Goal: Information Seeking & Learning: Compare options

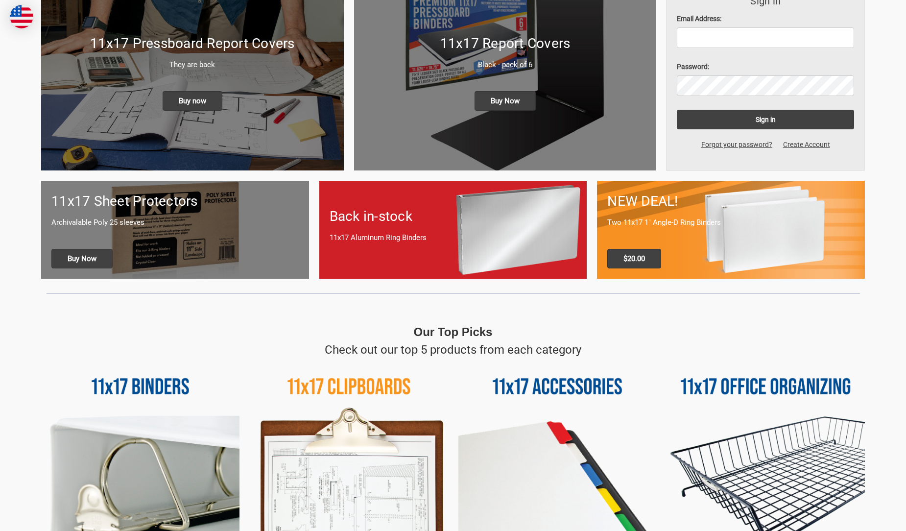
scroll to position [327, 0]
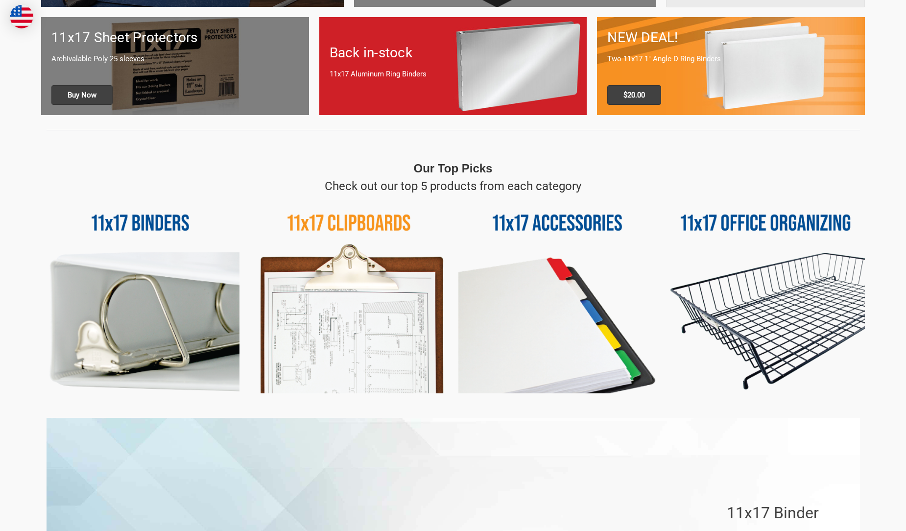
click at [538, 317] on img at bounding box center [557, 294] width 198 height 198
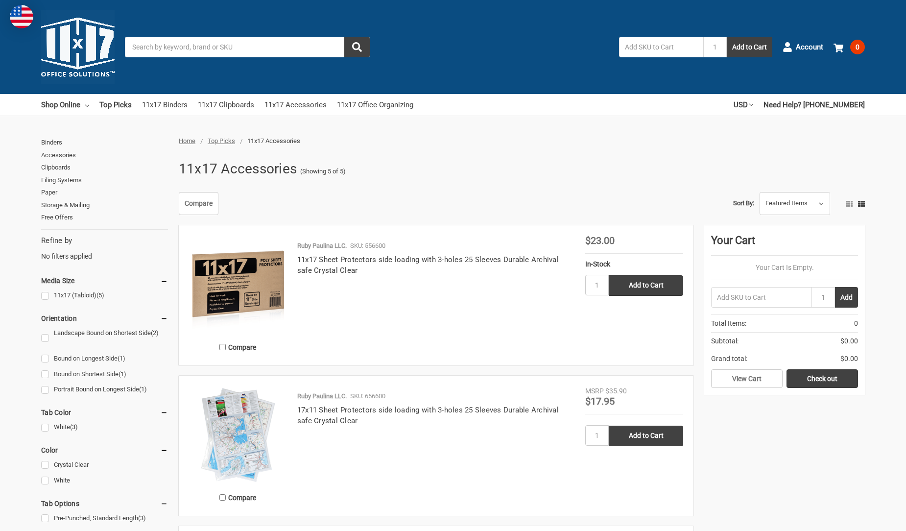
click at [221, 269] on img at bounding box center [238, 284] width 98 height 98
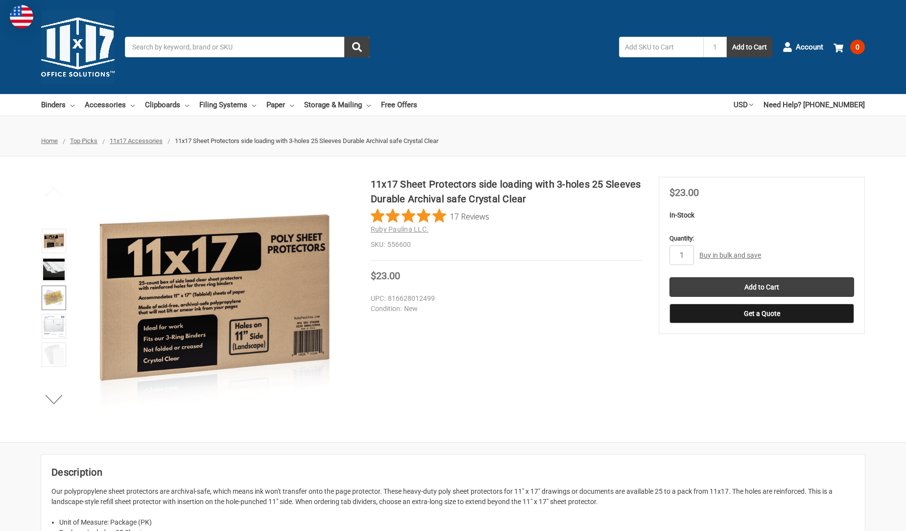
click at [47, 297] on img at bounding box center [54, 298] width 22 height 22
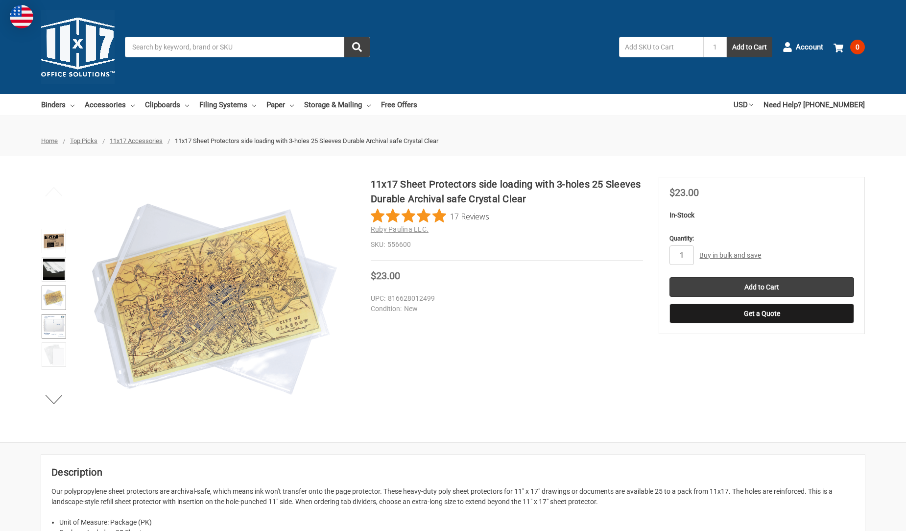
click at [47, 325] on img at bounding box center [54, 326] width 22 height 22
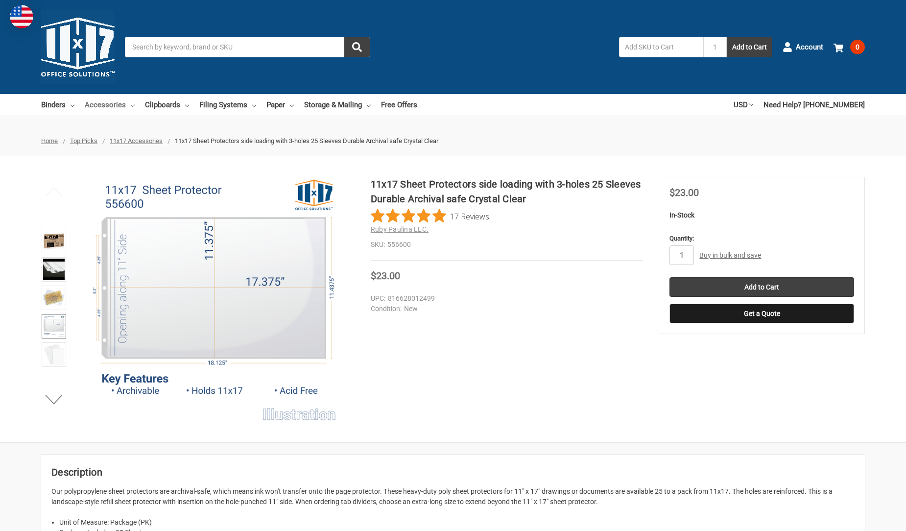
click at [102, 102] on link "Accessories" at bounding box center [110, 105] width 50 height 22
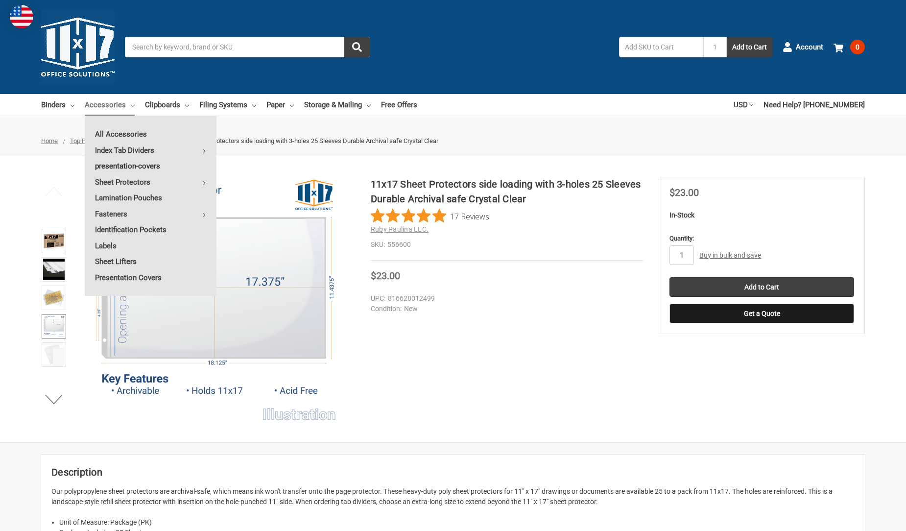
click at [135, 163] on link "presentation-covers" at bounding box center [151, 166] width 132 height 16
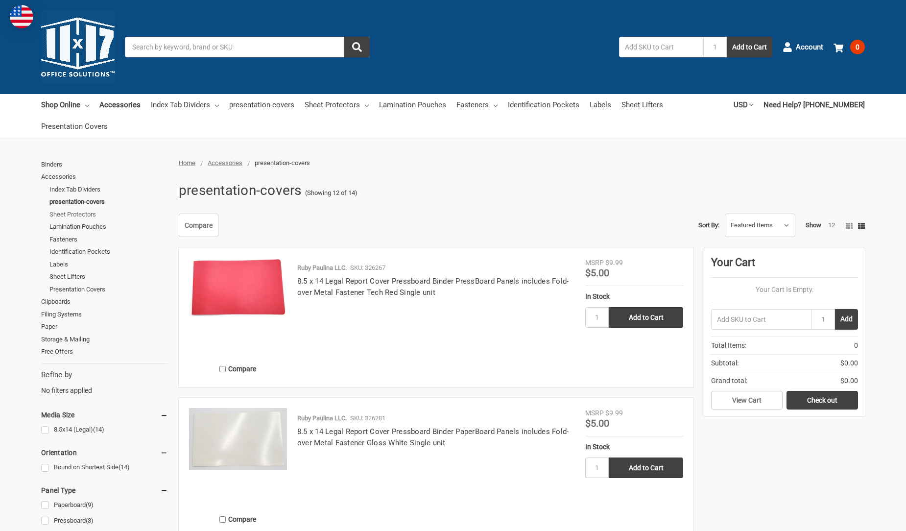
click at [64, 214] on link "Sheet Protectors" at bounding box center [108, 214] width 118 height 13
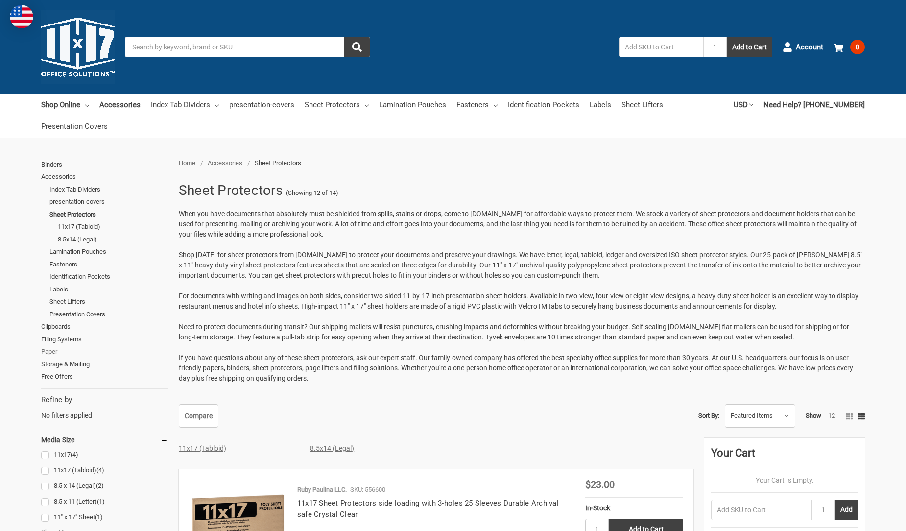
click at [46, 352] on link "Paper" at bounding box center [104, 351] width 127 height 13
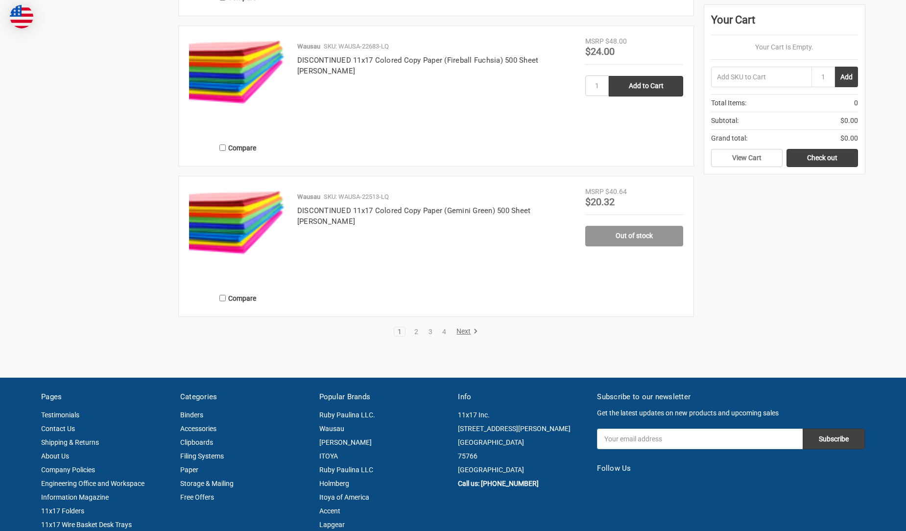
scroll to position [1958, 0]
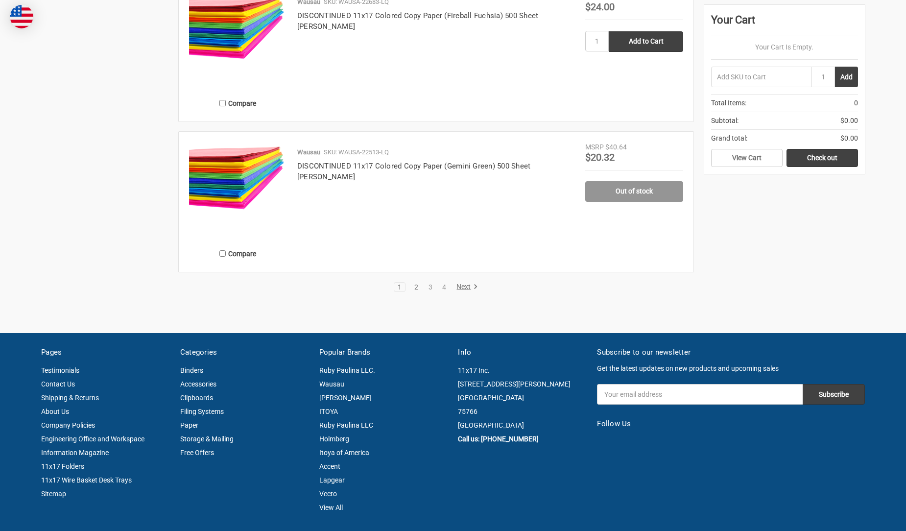
click at [419, 286] on link "2" at bounding box center [416, 286] width 11 height 7
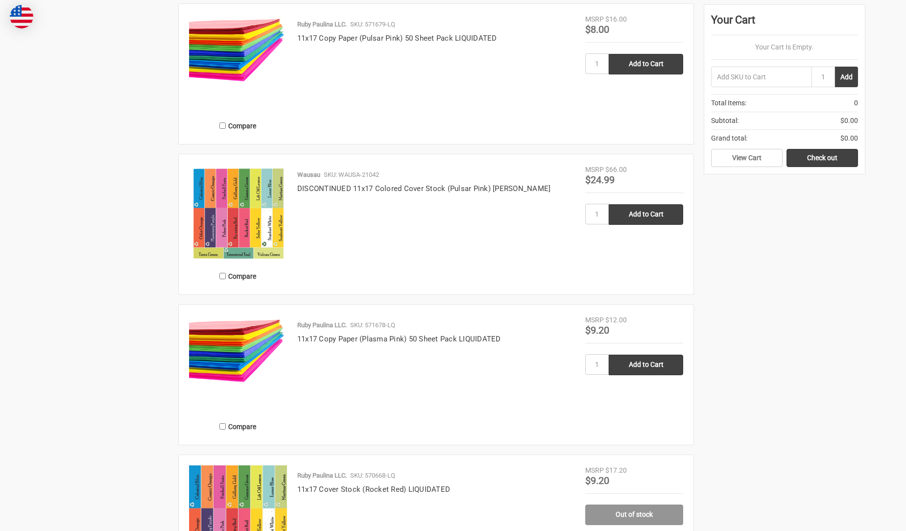
scroll to position [653, 0]
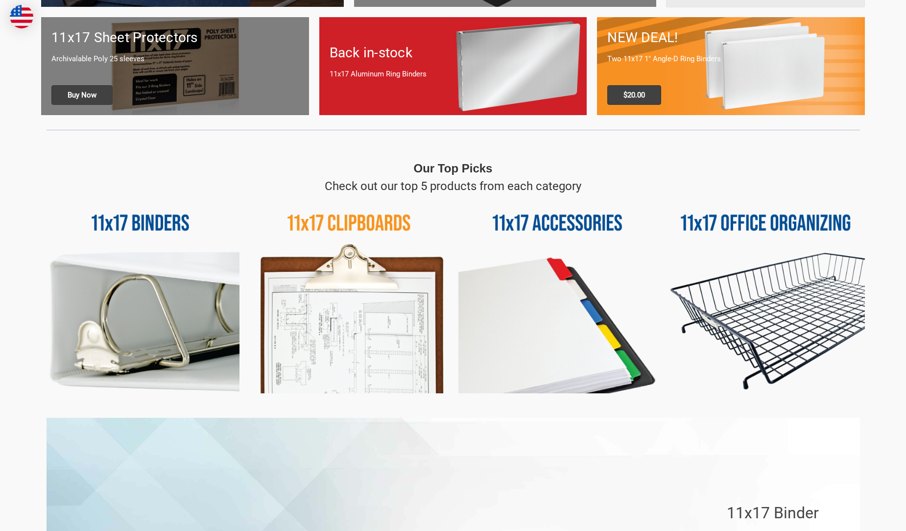
click at [499, 67] on div "Back in-stock 11x17 Aluminum Ring Binders" at bounding box center [453, 66] width 268 height 68
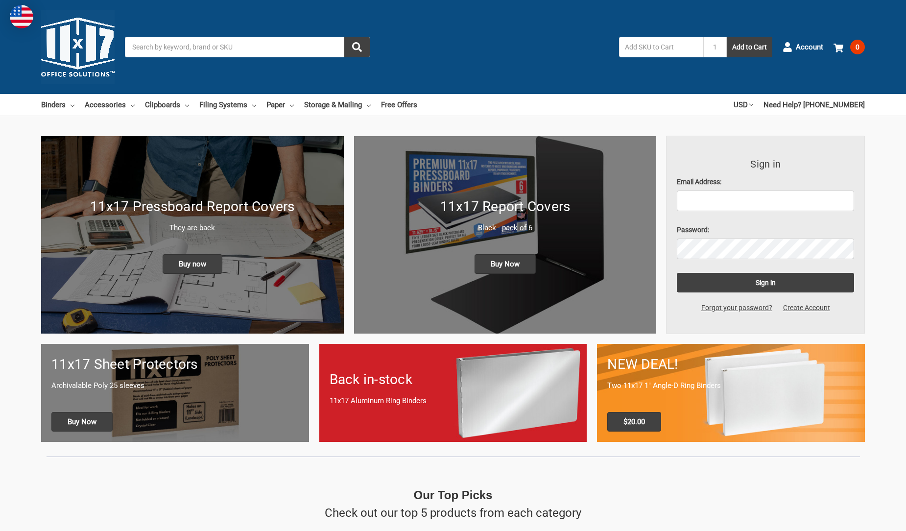
click at [720, 404] on div "NEW DEAL! Two 11x17 1" Angle-D Ring Binders $20.00" at bounding box center [731, 392] width 268 height 97
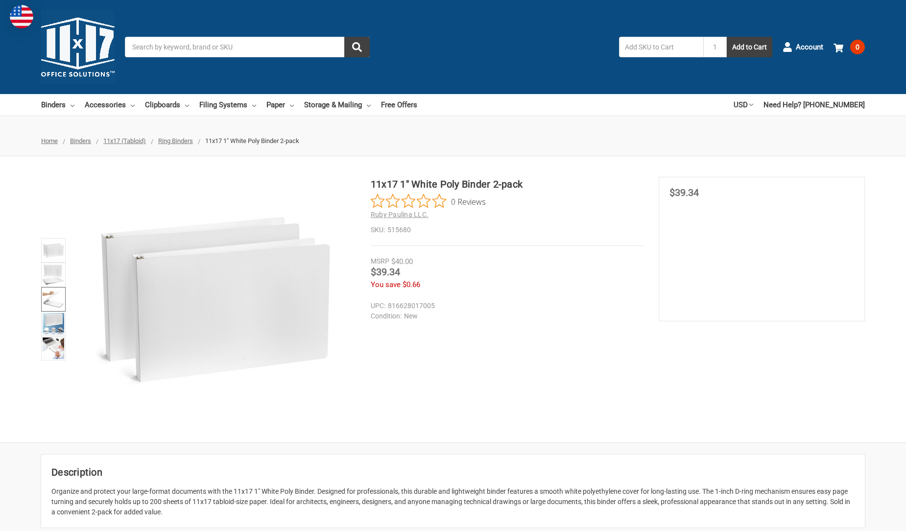
click at [52, 298] on img at bounding box center [54, 299] width 22 height 22
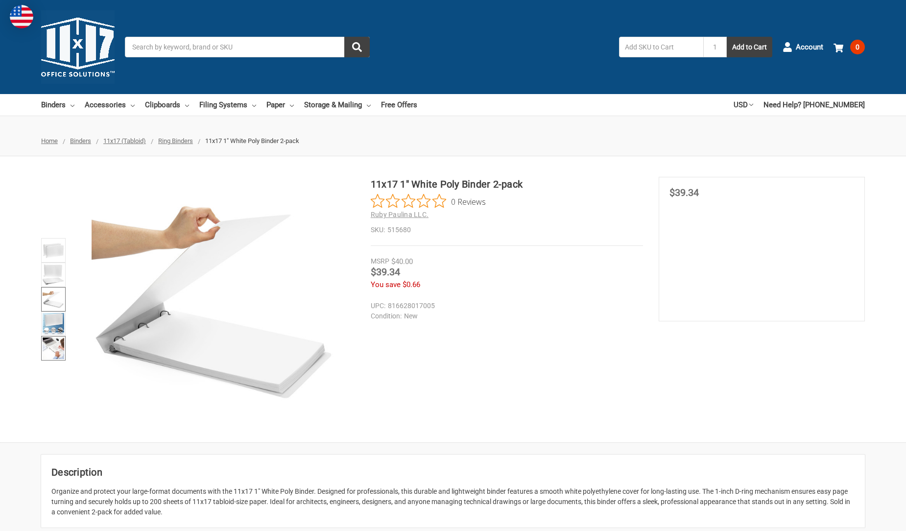
click at [51, 344] on img at bounding box center [54, 348] width 22 height 22
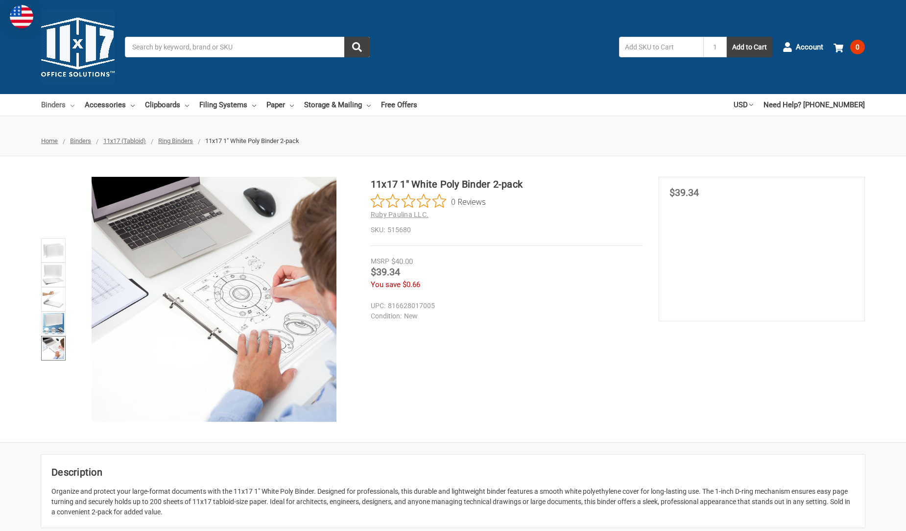
click at [48, 105] on link "Binders" at bounding box center [57, 105] width 33 height 22
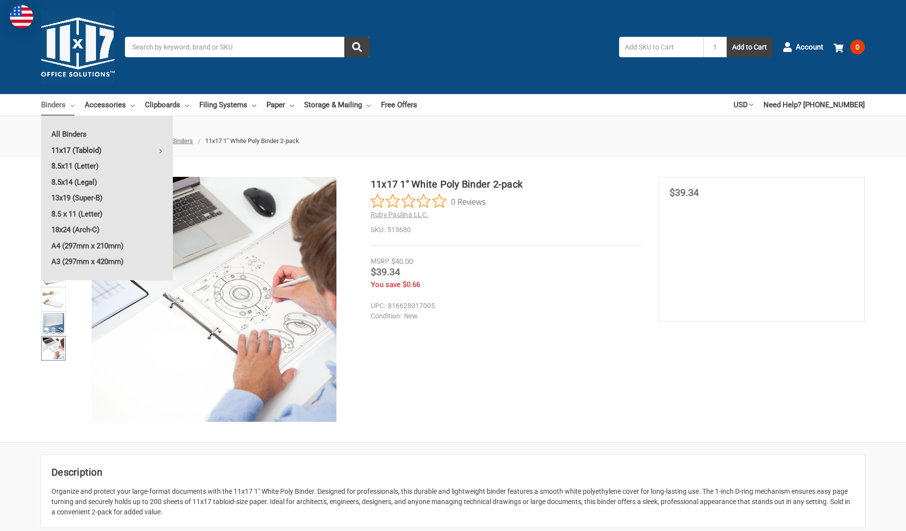
click at [66, 150] on link "11x17 (Tabloid)" at bounding box center [107, 150] width 132 height 16
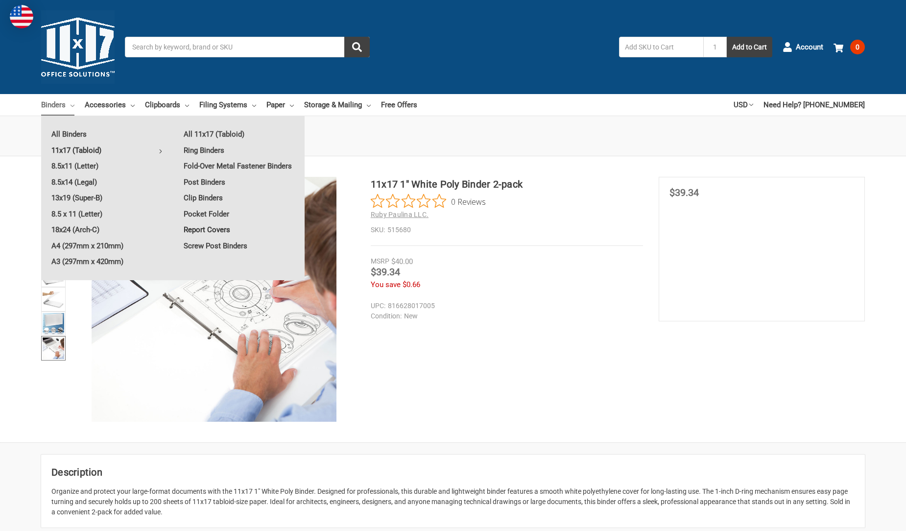
click at [201, 229] on link "Report Covers" at bounding box center [238, 230] width 131 height 16
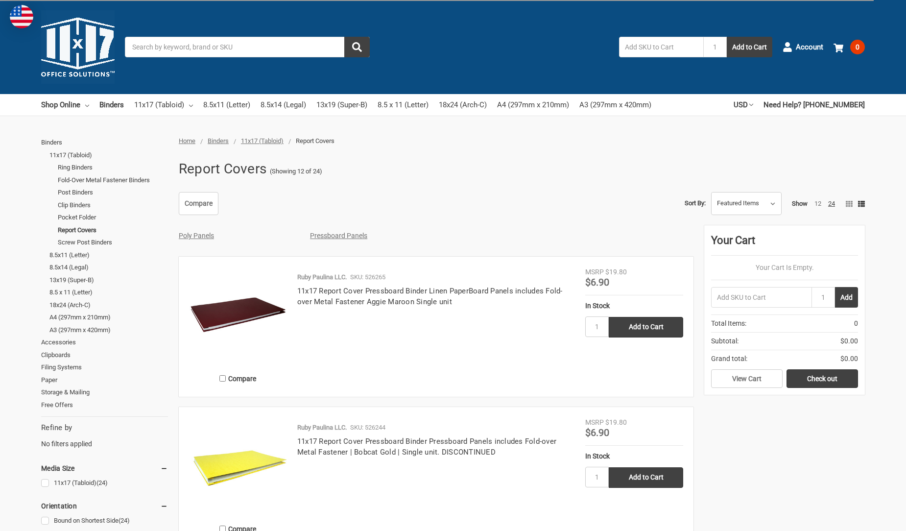
click at [249, 312] on img at bounding box center [238, 316] width 98 height 98
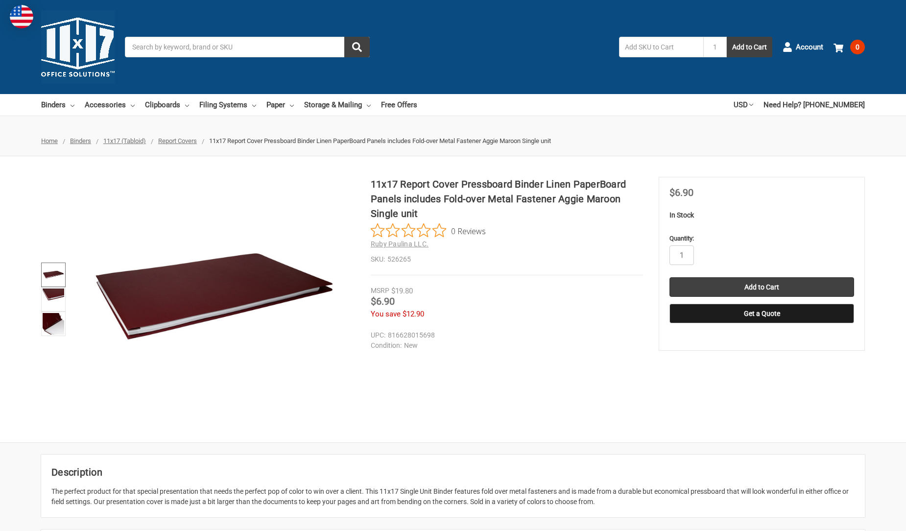
click at [45, 272] on img at bounding box center [54, 275] width 22 height 22
click at [55, 294] on img at bounding box center [54, 299] width 22 height 22
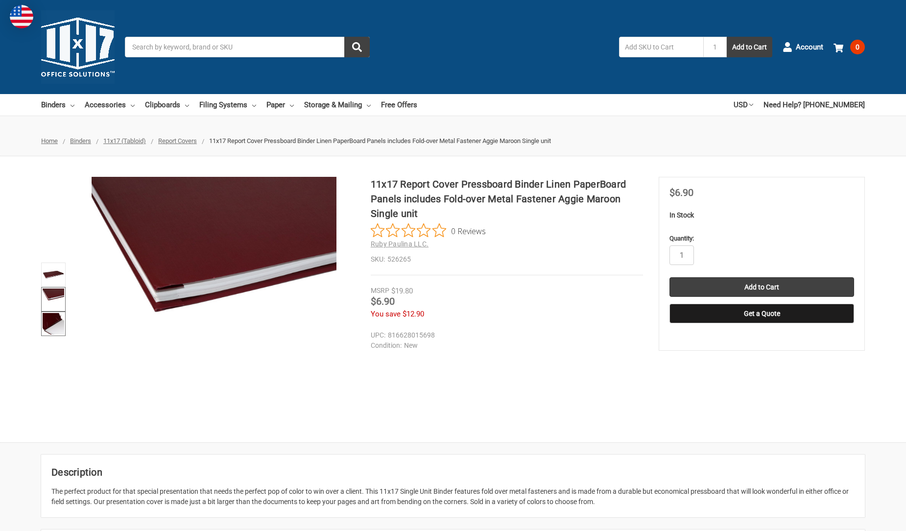
click at [57, 318] on img at bounding box center [54, 324] width 22 height 22
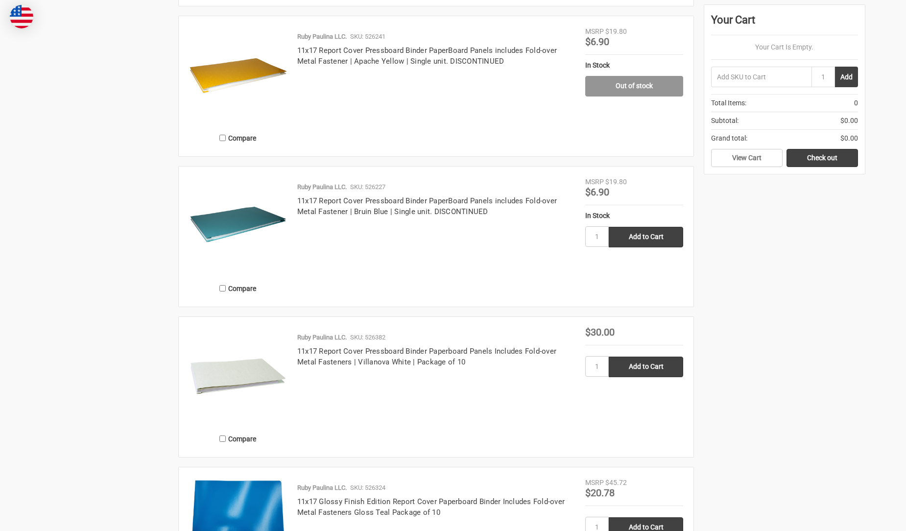
scroll to position [1306, 0]
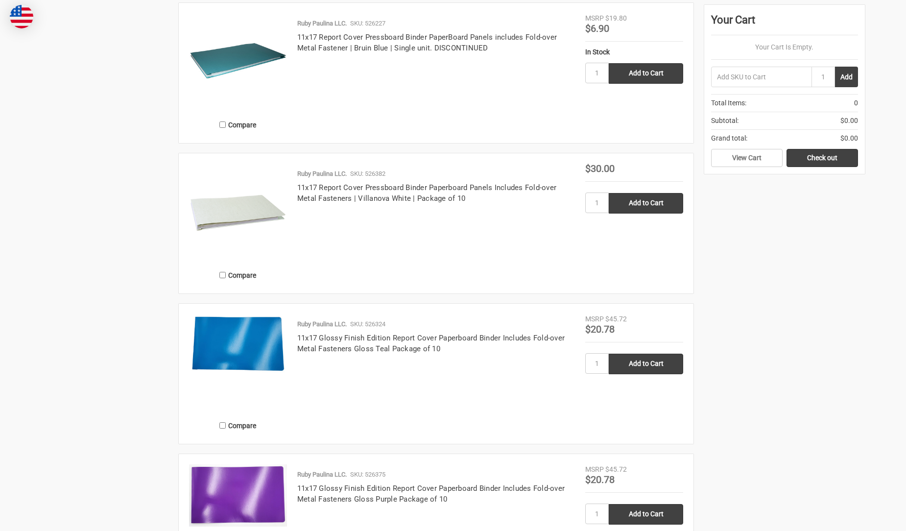
click at [215, 341] on img at bounding box center [238, 344] width 98 height 60
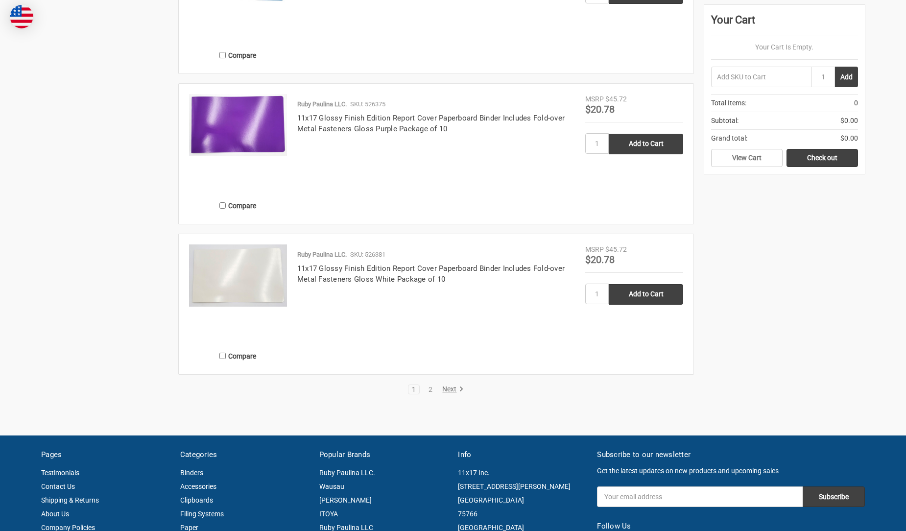
scroll to position [1795, 0]
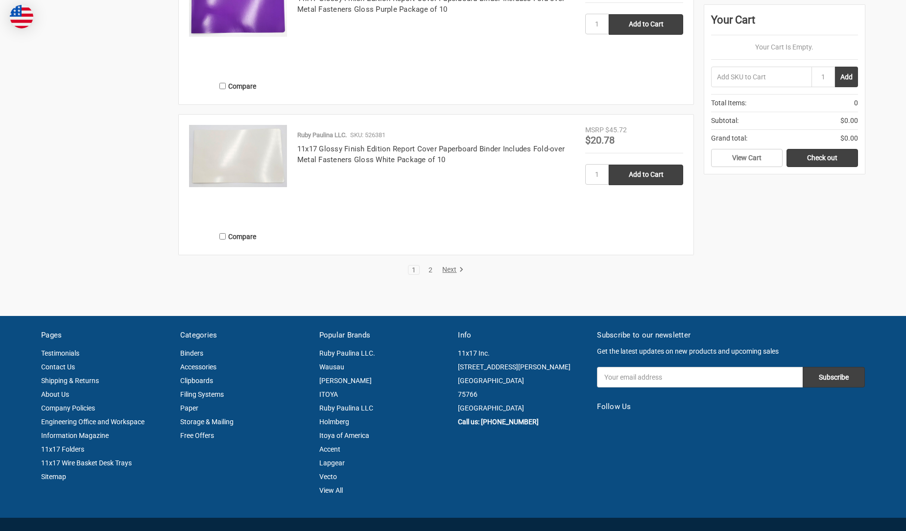
click at [429, 272] on link "2" at bounding box center [430, 269] width 11 height 7
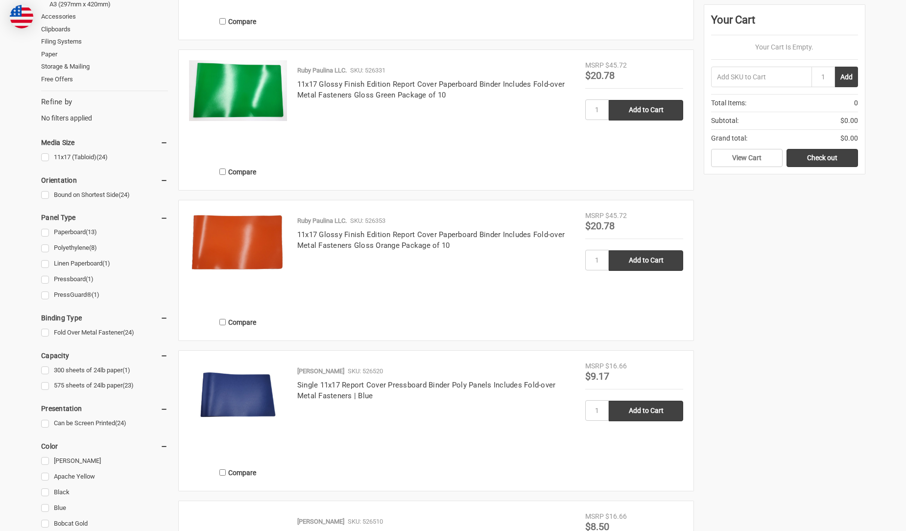
scroll to position [327, 0]
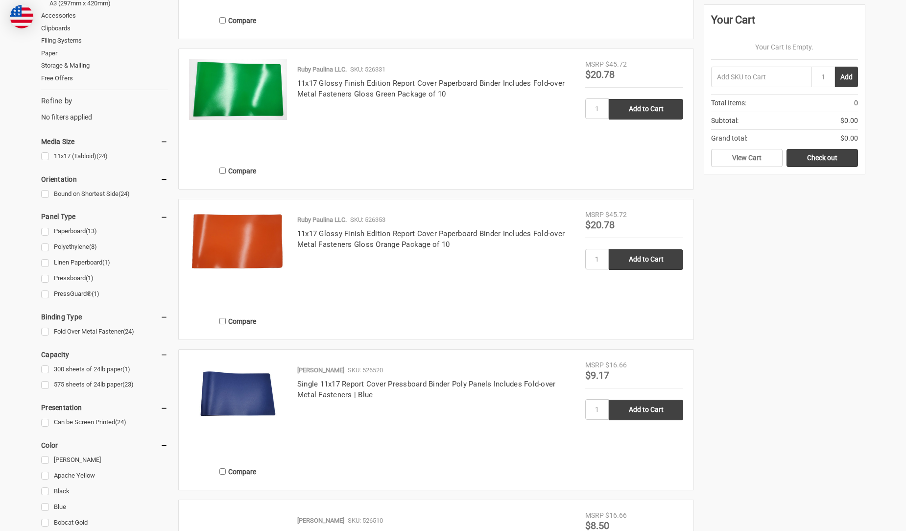
click at [205, 385] on img at bounding box center [238, 393] width 98 height 67
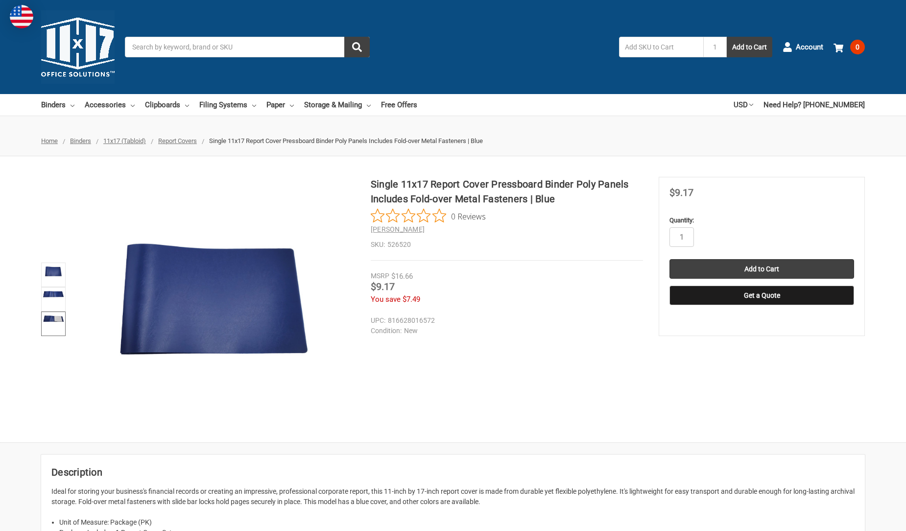
click at [54, 319] on img at bounding box center [54, 318] width 22 height 10
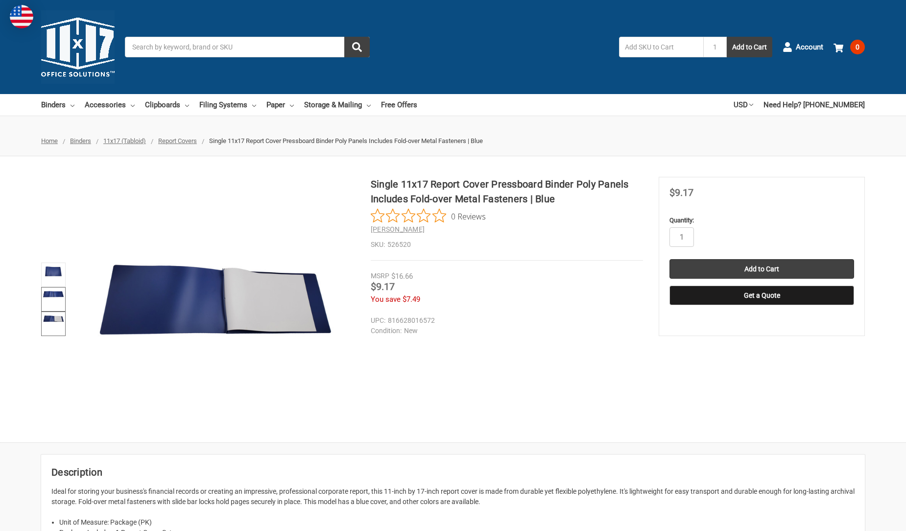
click at [49, 295] on img at bounding box center [54, 294] width 22 height 10
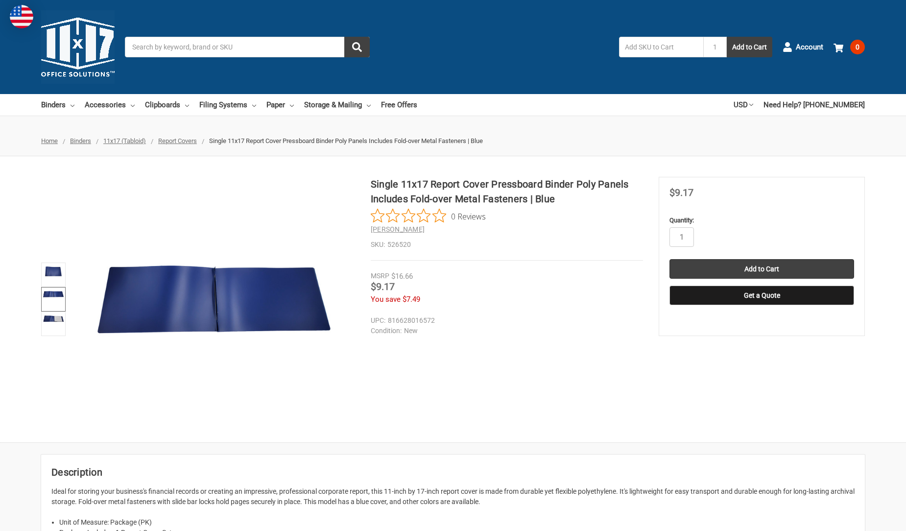
click at [209, 305] on img at bounding box center [214, 299] width 245 height 116
click at [211, 307] on img at bounding box center [214, 299] width 245 height 116
click at [195, 304] on img at bounding box center [214, 299] width 245 height 116
click at [179, 288] on img at bounding box center [214, 299] width 245 height 116
click at [176, 288] on img at bounding box center [214, 299] width 245 height 116
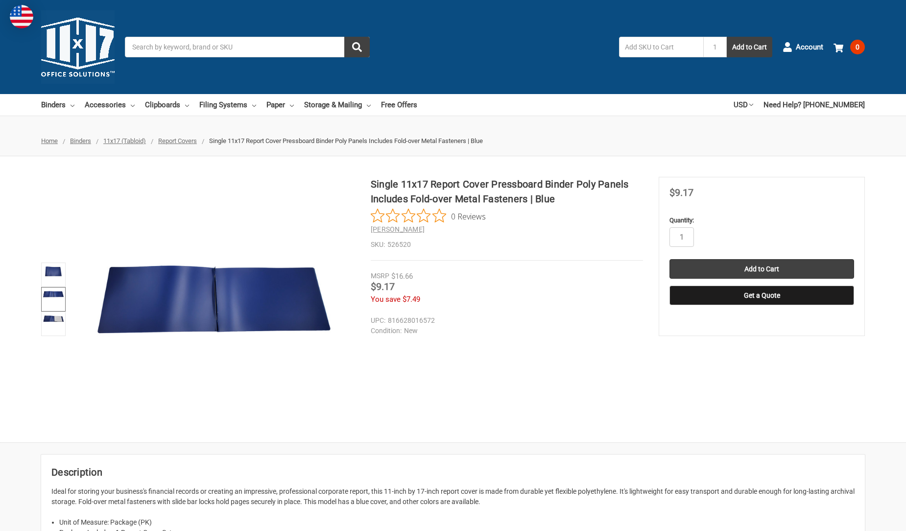
click at [247, 301] on img at bounding box center [214, 299] width 245 height 116
click at [48, 271] on img at bounding box center [54, 271] width 22 height 15
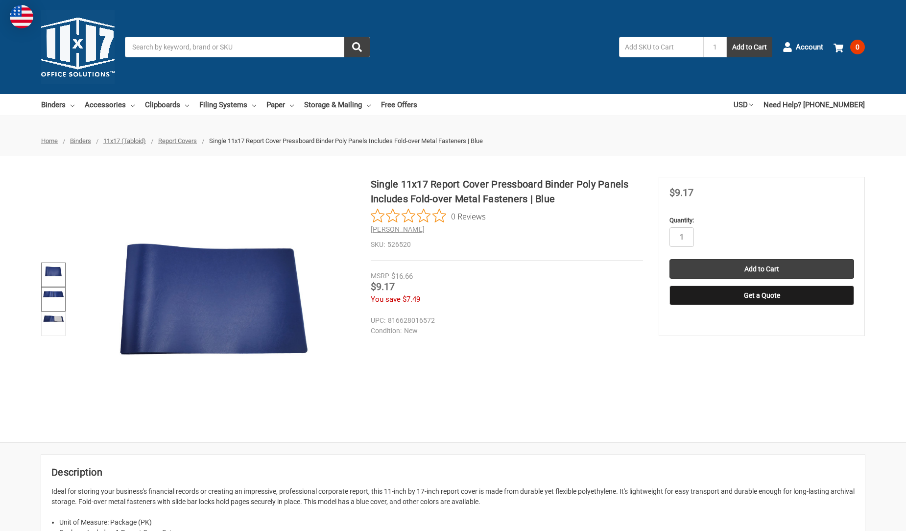
click at [57, 299] on link at bounding box center [53, 299] width 24 height 24
